Goal: Use online tool/utility: Utilize a website feature to perform a specific function

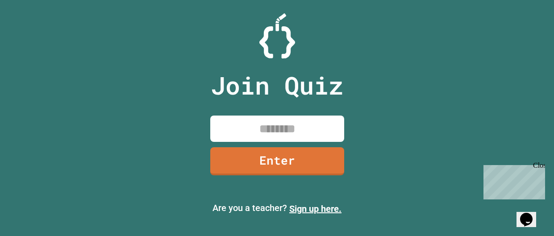
click at [324, 125] on input at bounding box center [277, 129] width 134 height 26
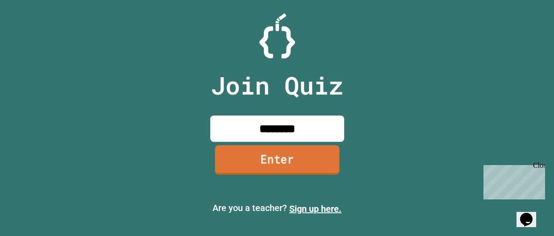
type input "********"
click at [313, 154] on link "Enter" at bounding box center [277, 159] width 130 height 29
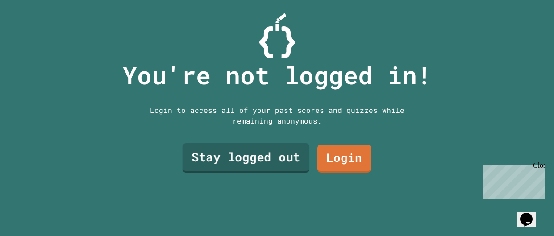
click at [287, 152] on link "Stay logged out" at bounding box center [245, 157] width 127 height 29
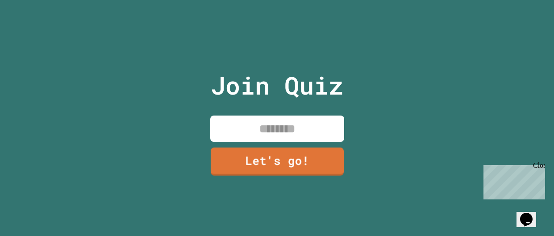
click at [271, 137] on input at bounding box center [277, 129] width 134 height 26
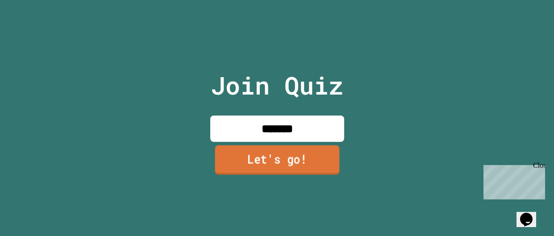
type input "*******"
click at [274, 165] on link "Let's go!" at bounding box center [277, 159] width 124 height 29
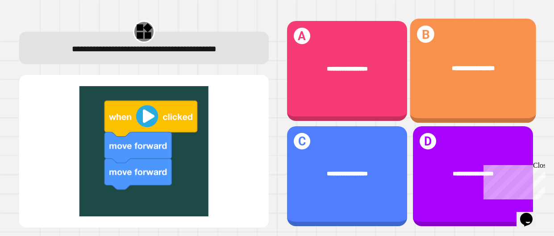
click at [466, 83] on div "**********" at bounding box center [473, 68] width 126 height 36
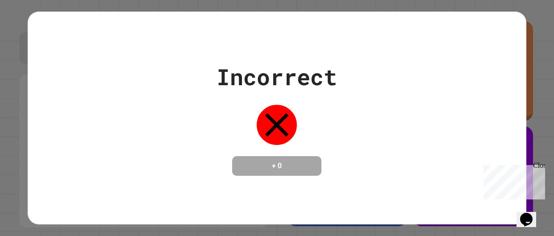
click at [433, 181] on div "Incorrect + 0" at bounding box center [277, 118] width 498 height 212
click at [358, 166] on div "Incorrect + 0" at bounding box center [277, 118] width 498 height 116
click at [313, 163] on div "+ 0" at bounding box center [276, 166] width 89 height 20
click at [278, 127] on icon at bounding box center [277, 125] width 40 height 40
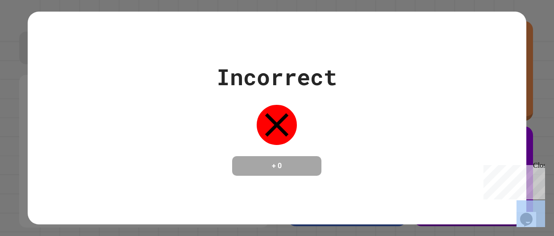
click at [278, 127] on icon at bounding box center [277, 125] width 40 height 40
click at [539, 169] on div "Close" at bounding box center [538, 167] width 11 height 11
click at [539, 168] on div "Incorrect + 0" at bounding box center [277, 118] width 554 height 236
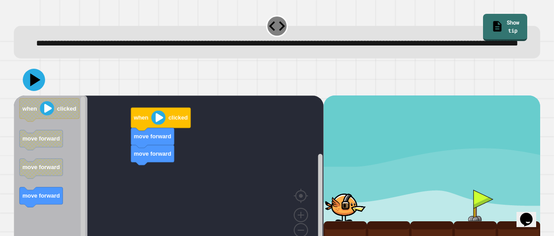
click at [279, 170] on div "move forward move forward when clicked when clicked move forward move forward m…" at bounding box center [169, 174] width 310 height 158
click at [70, 121] on g "when clicked" at bounding box center [50, 109] width 60 height 23
click at [82, 120] on div "move forward move forward when clicked when clicked move forward move forward m…" at bounding box center [169, 174] width 310 height 158
click at [105, 122] on div "move forward move forward when clicked when clicked move forward move forward m…" at bounding box center [169, 174] width 310 height 158
click at [98, 130] on div "move forward move forward when clicked when clicked move forward move forward m…" at bounding box center [169, 174] width 310 height 158
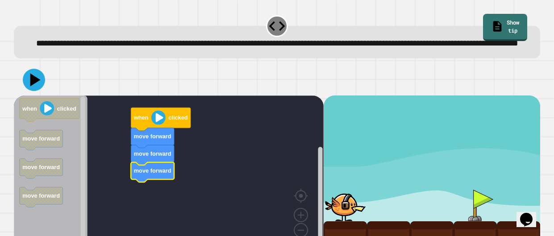
click at [222, 170] on rect "Blockly Workspace" at bounding box center [169, 174] width 310 height 158
click at [155, 124] on image "Blockly Workspace" at bounding box center [158, 117] width 14 height 14
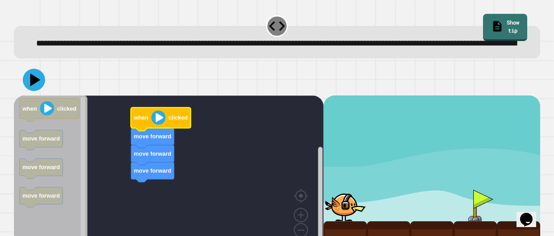
click at [155, 124] on image "Blockly Workspace" at bounding box center [158, 117] width 14 height 14
click at [157, 124] on image "Blockly Workspace" at bounding box center [158, 117] width 14 height 14
click at [32, 86] on icon at bounding box center [34, 79] width 27 height 27
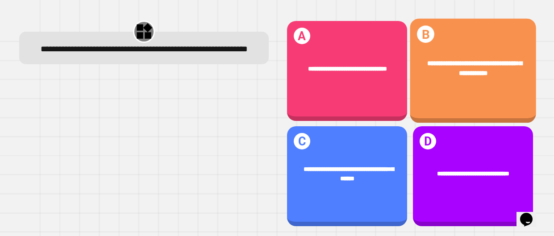
click at [440, 74] on span "**********" at bounding box center [474, 68] width 95 height 17
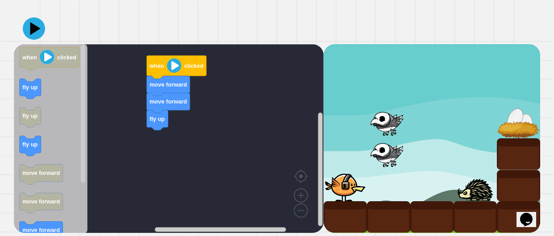
scroll to position [64, 0]
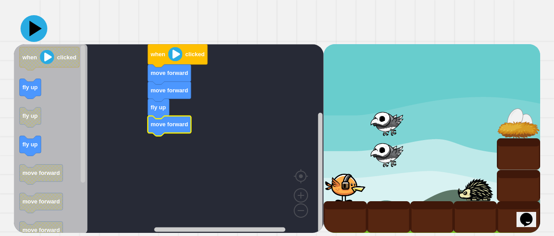
click at [37, 32] on icon at bounding box center [34, 28] width 27 height 27
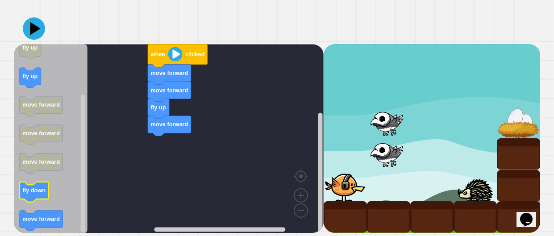
click at [24, 191] on text "fly down" at bounding box center [33, 190] width 23 height 7
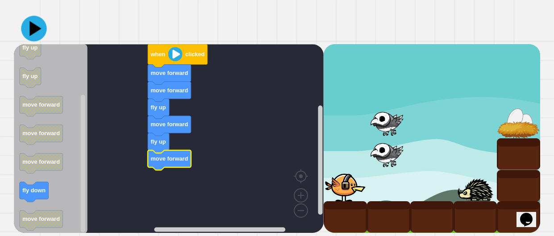
click at [36, 22] on icon at bounding box center [33, 28] width 25 height 25
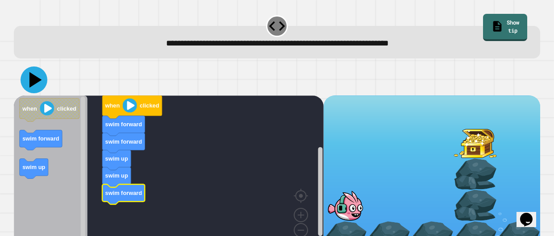
click at [38, 78] on icon at bounding box center [34, 79] width 27 height 27
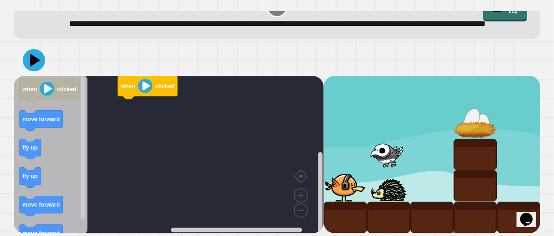
scroll to position [28, 0]
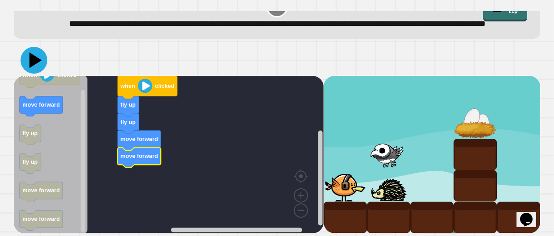
click at [40, 68] on icon at bounding box center [34, 60] width 27 height 27
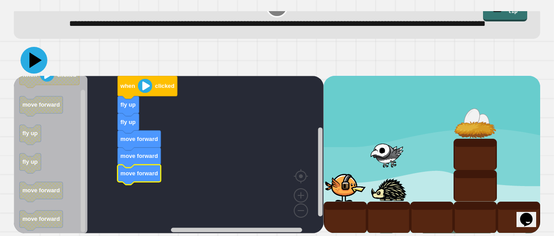
click at [33, 64] on icon at bounding box center [35, 60] width 12 height 16
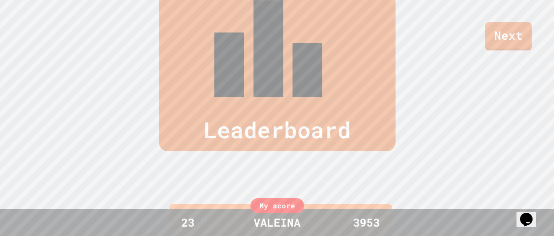
scroll to position [278, 0]
